Goal: Task Accomplishment & Management: Complete application form

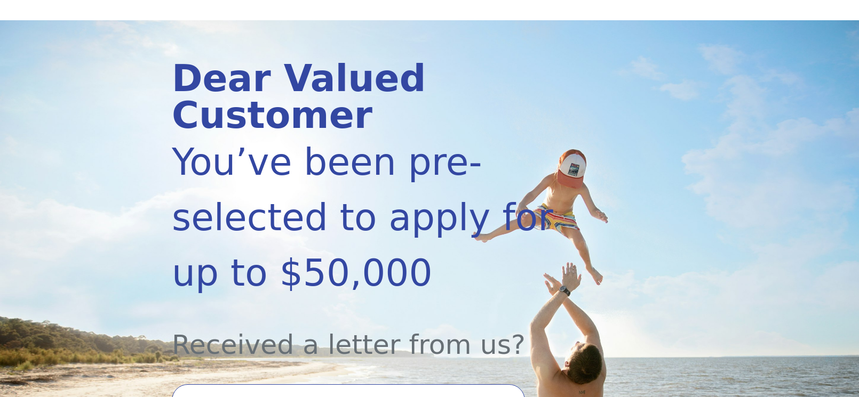
scroll to position [267, 0]
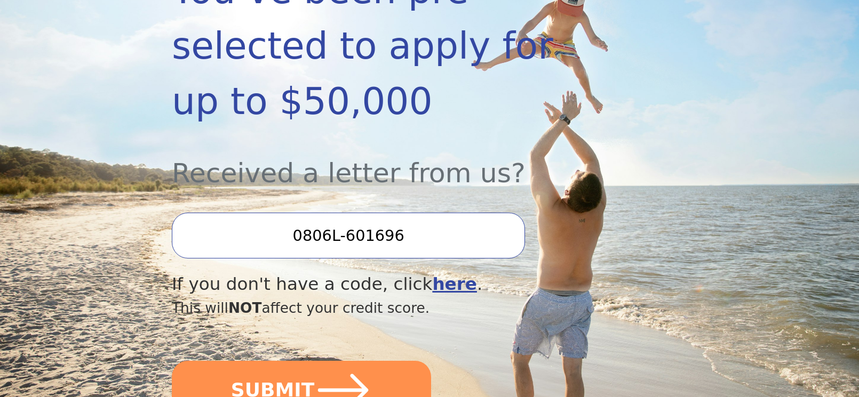
click at [447, 213] on input "0806L-601696" at bounding box center [348, 236] width 353 height 46
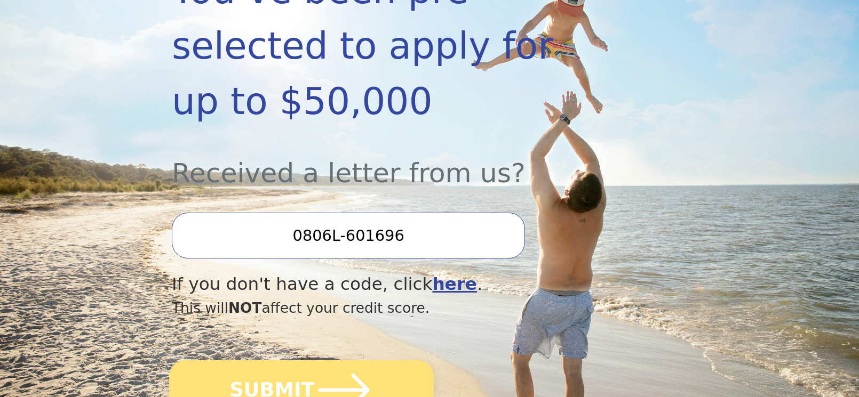
click at [300, 361] on button "SUBMIT" at bounding box center [301, 391] width 265 height 60
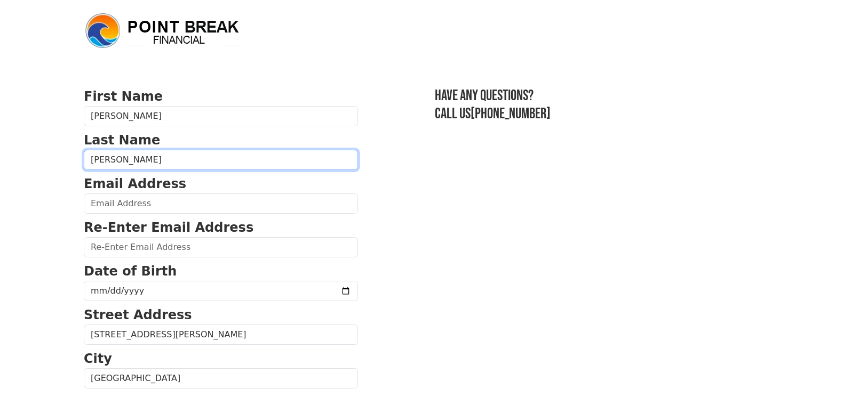
drag, startPoint x: 149, startPoint y: 164, endPoint x: 23, endPoint y: 175, distance: 126.9
click at [25, 175] on body "First Name [PERSON_NAME] Last Name [PERSON_NAME] Email Address Re-Enter Email A…" at bounding box center [429, 198] width 859 height 397
type input "Fountain"
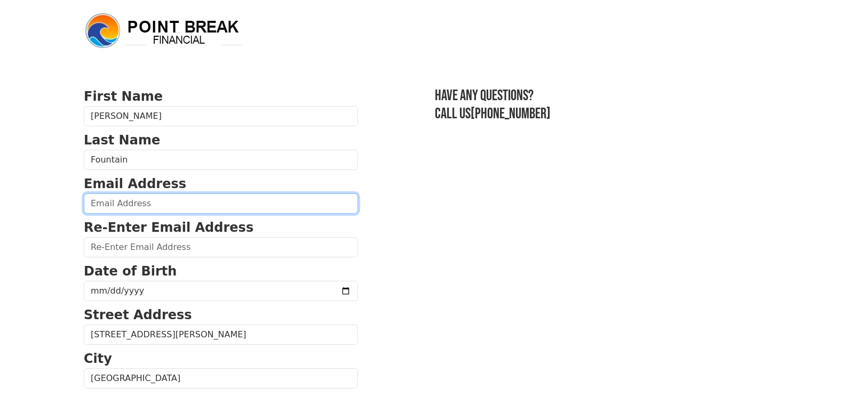
click at [94, 203] on input "email" at bounding box center [221, 204] width 274 height 20
type input "[EMAIL_ADDRESS][DOMAIN_NAME]"
type input "[PHONE_NUMBER]"
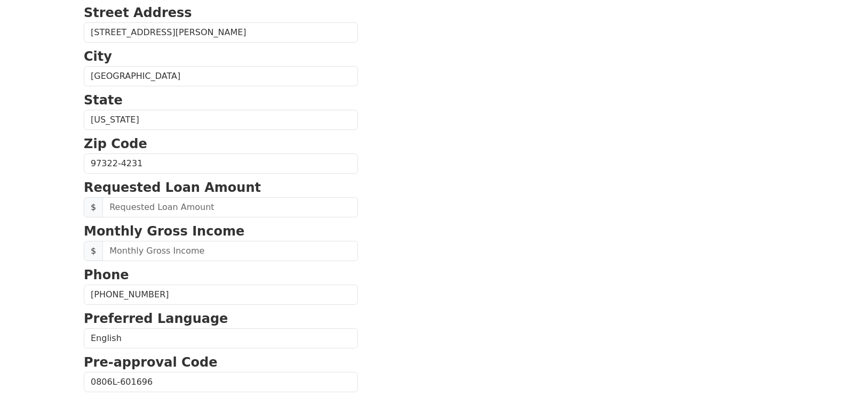
scroll to position [78, 0]
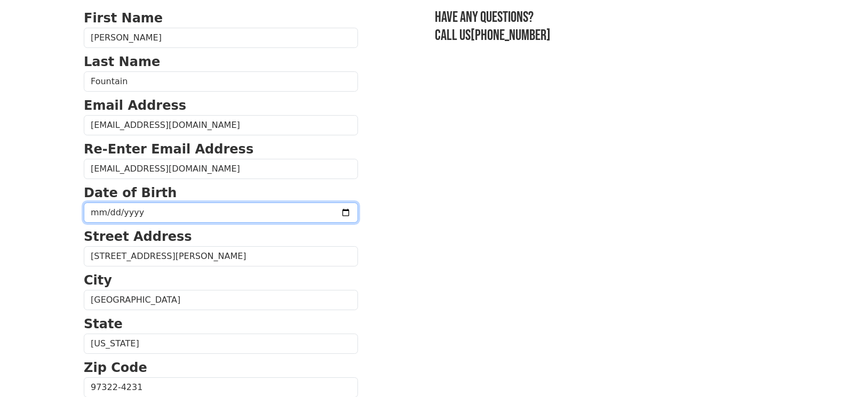
click at [224, 217] on input "date" at bounding box center [221, 213] width 274 height 20
type input "[DATE]"
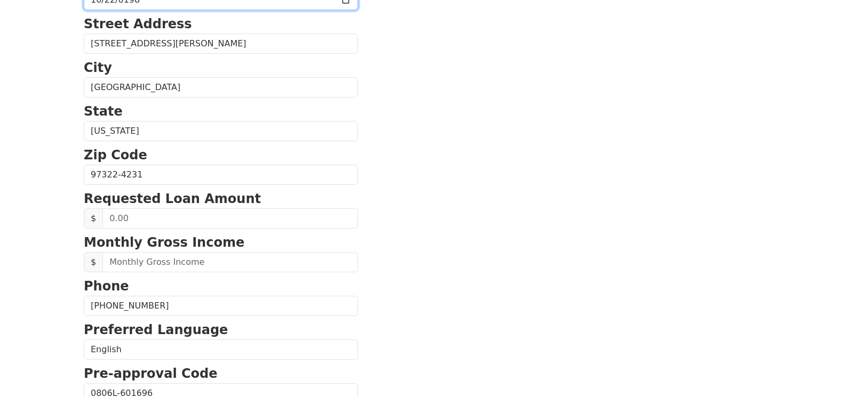
scroll to position [292, 0]
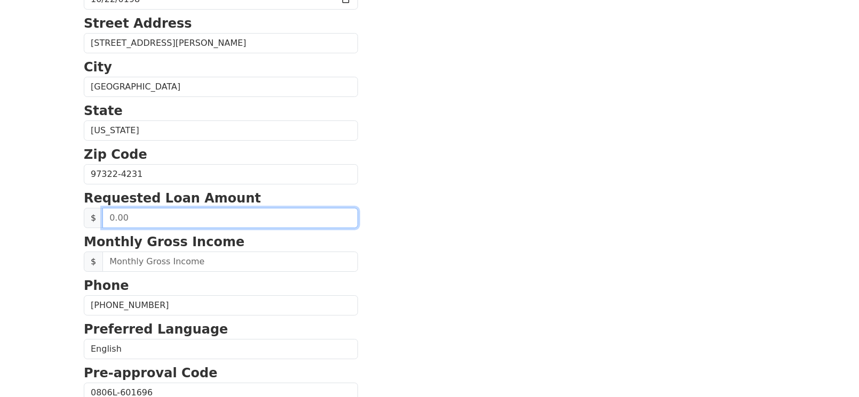
click at [282, 223] on input "text" at bounding box center [230, 218] width 256 height 20
type input "20,000.00"
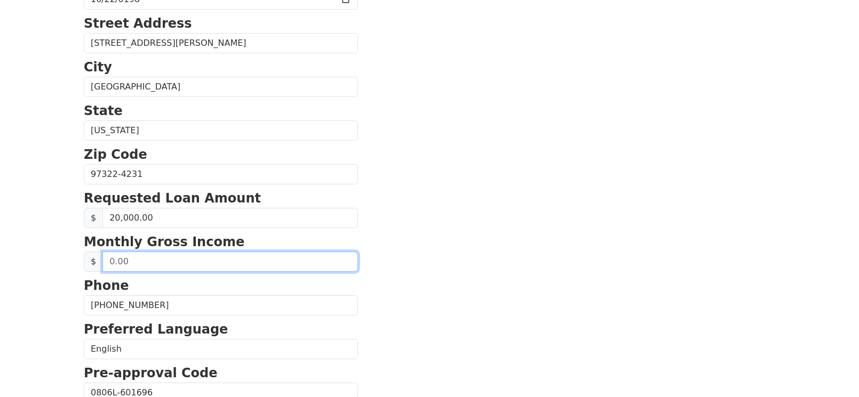
click at [251, 258] on input "text" at bounding box center [230, 262] width 256 height 20
type input "5.00"
type input "2,500.00"
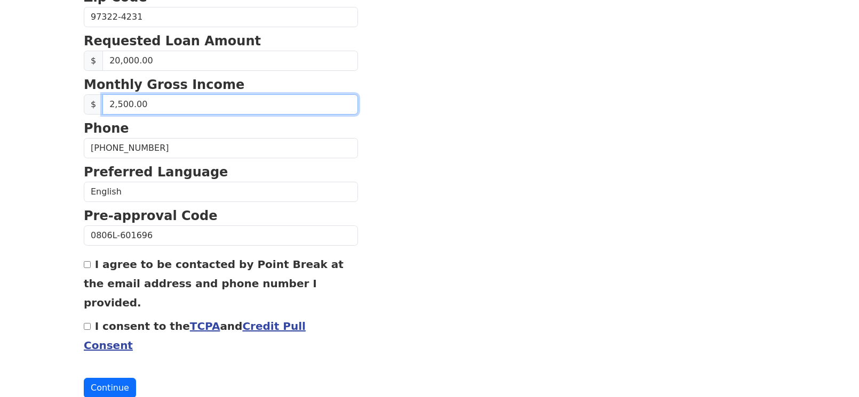
scroll to position [452, 0]
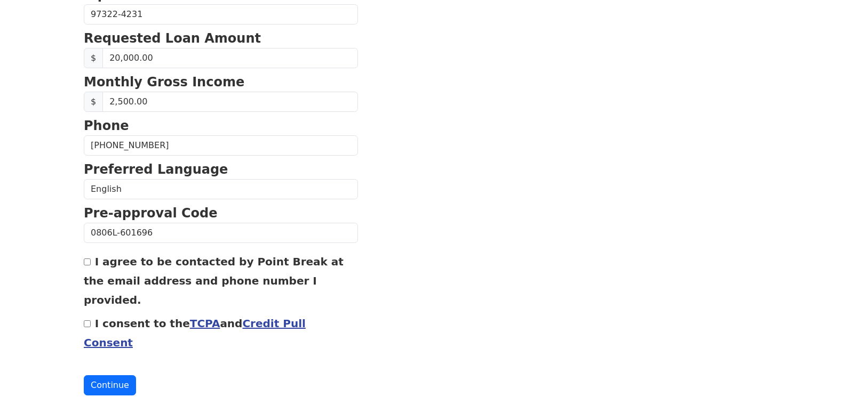
click at [84, 262] on input "I agree to be contacted by Point Break at the email address and phone number I …" at bounding box center [87, 262] width 7 height 7
checkbox input "true"
click at [88, 321] on input "I consent to the TCPA and Credit Pull Consent" at bounding box center [87, 324] width 7 height 7
checkbox input "true"
click at [113, 376] on button "Continue" at bounding box center [110, 386] width 52 height 20
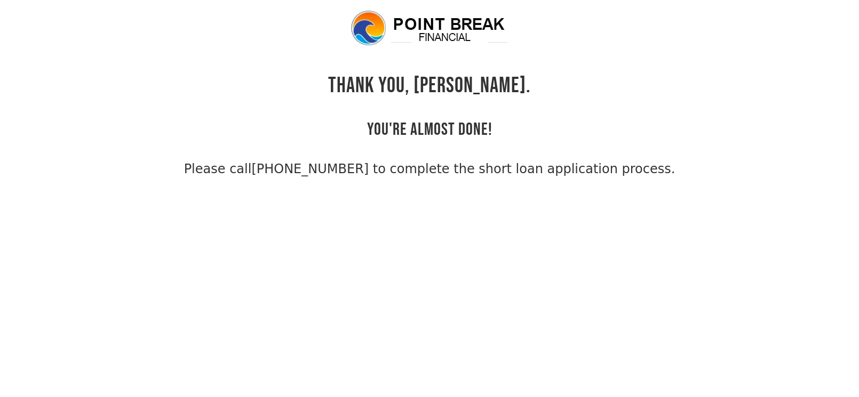
scroll to position [26, 0]
